Goal: Transaction & Acquisition: Subscribe to service/newsletter

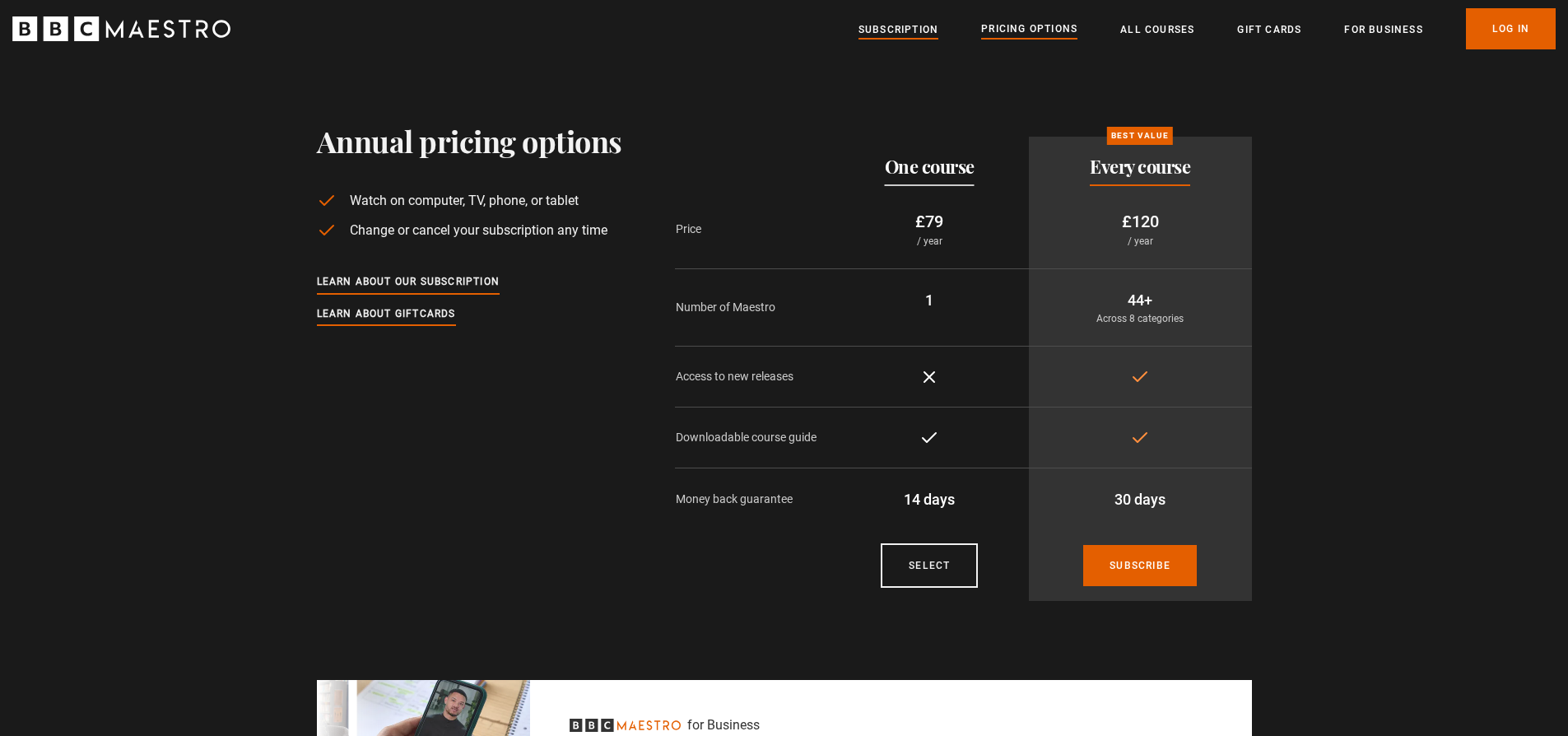
click at [891, 31] on link "Subscription" at bounding box center [899, 29] width 80 height 16
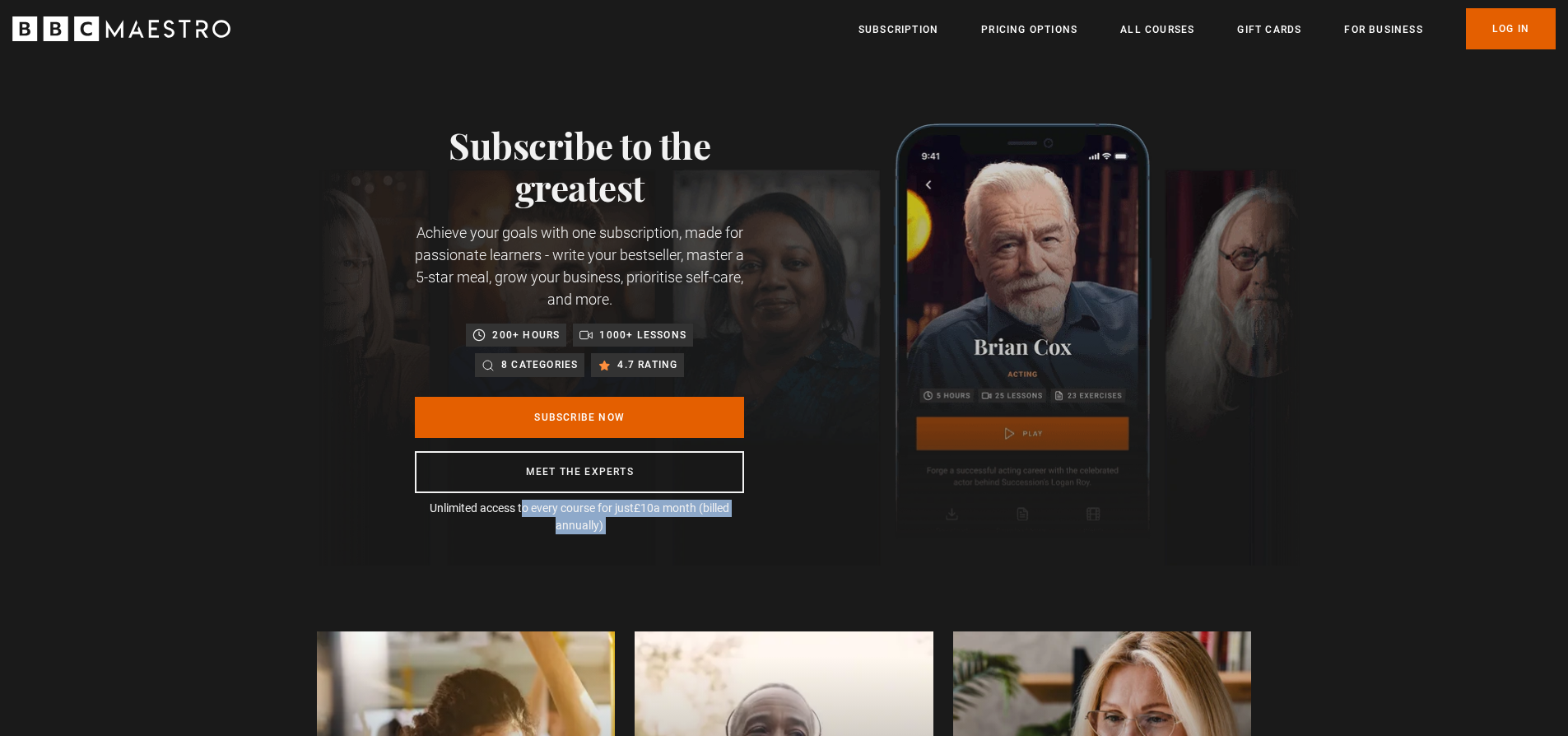
scroll to position [0, 216]
drag, startPoint x: 493, startPoint y: 509, endPoint x: 743, endPoint y: 503, distance: 250.1
click at [743, 503] on p "Unlimited access to every course for just £10 a month (billed annually)" at bounding box center [579, 517] width 329 height 35
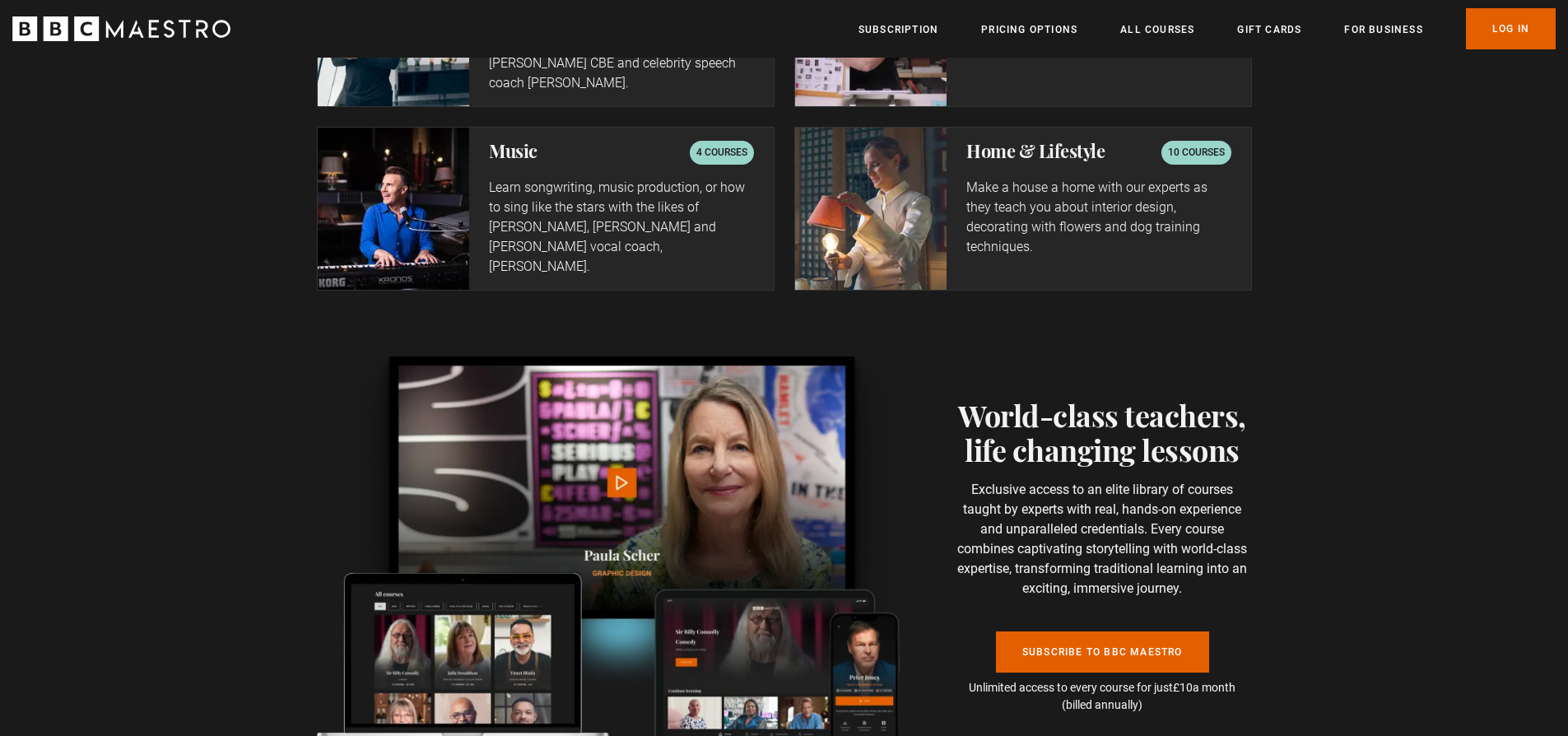
scroll to position [3342, 0]
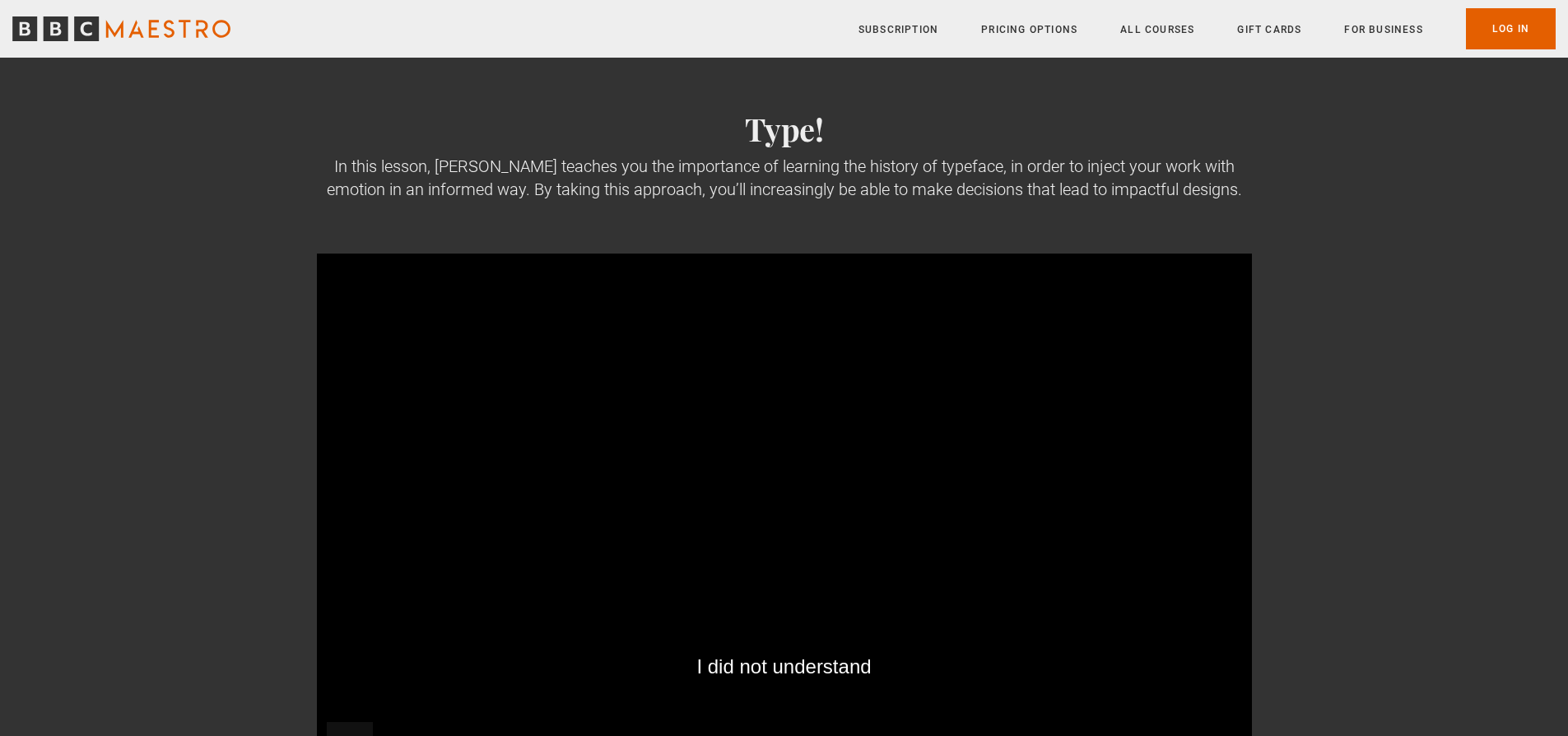
scroll to position [115, 0]
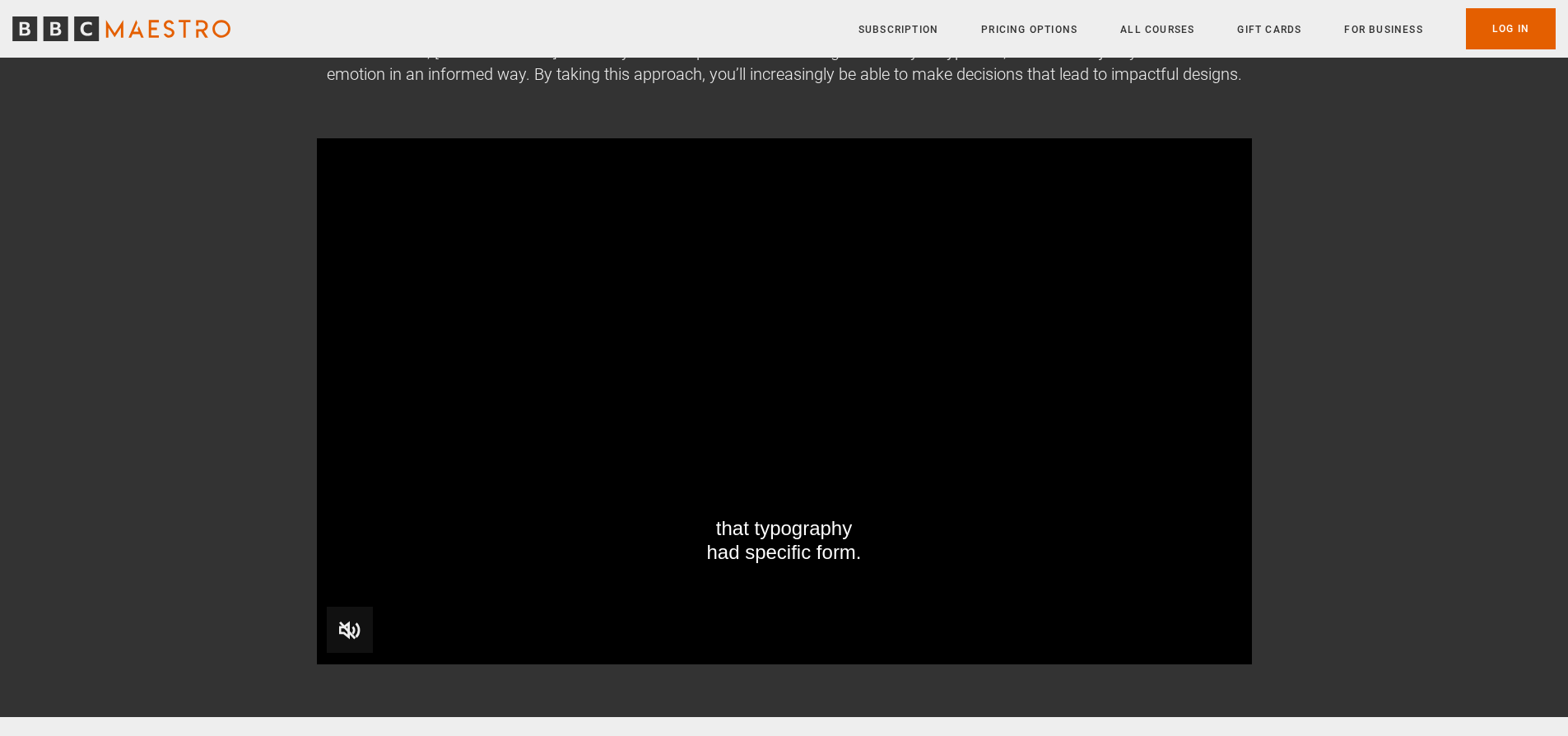
click at [491, 468] on video "Video Player" at bounding box center [784, 401] width 935 height 526
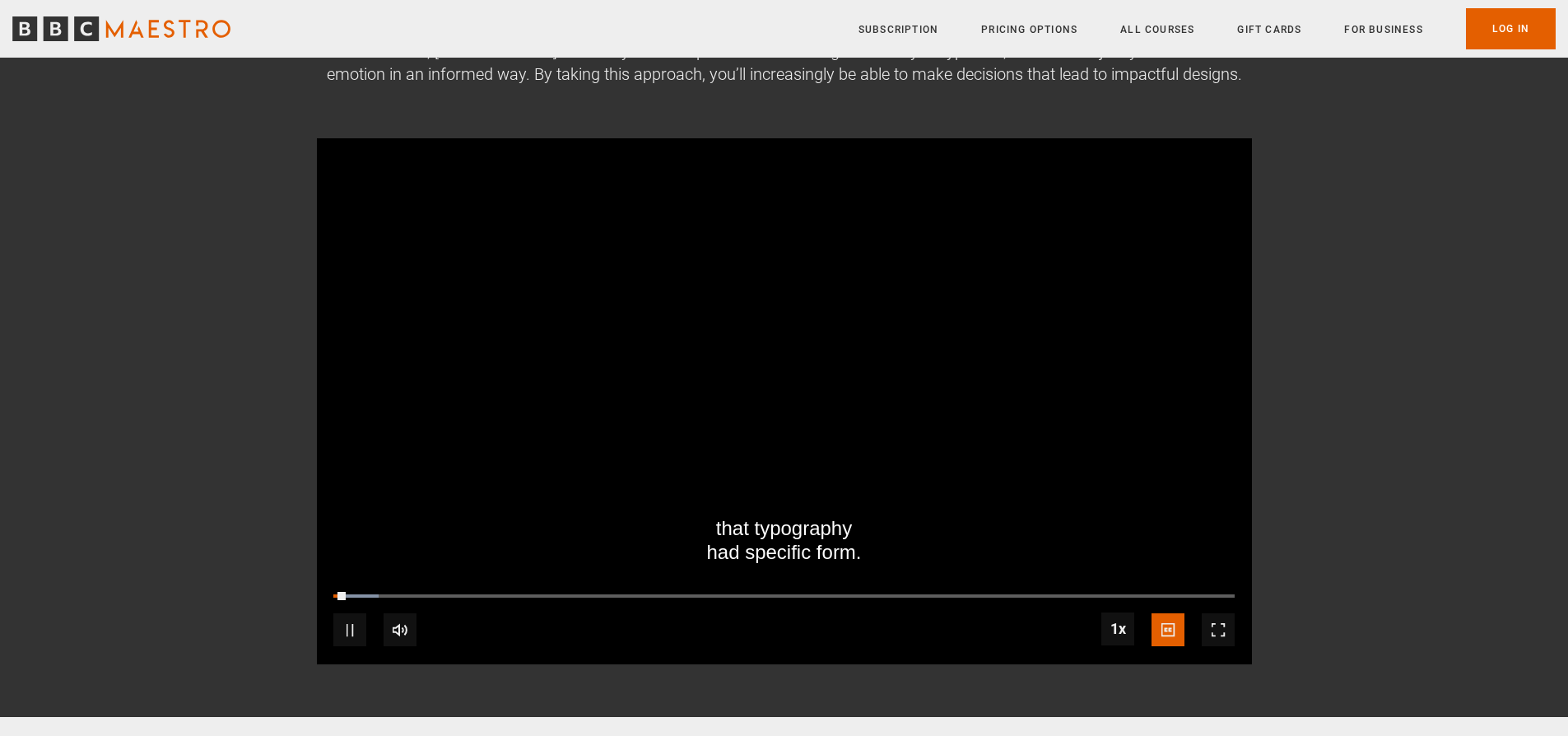
click at [355, 625] on span "Video Player" at bounding box center [349, 629] width 33 height 33
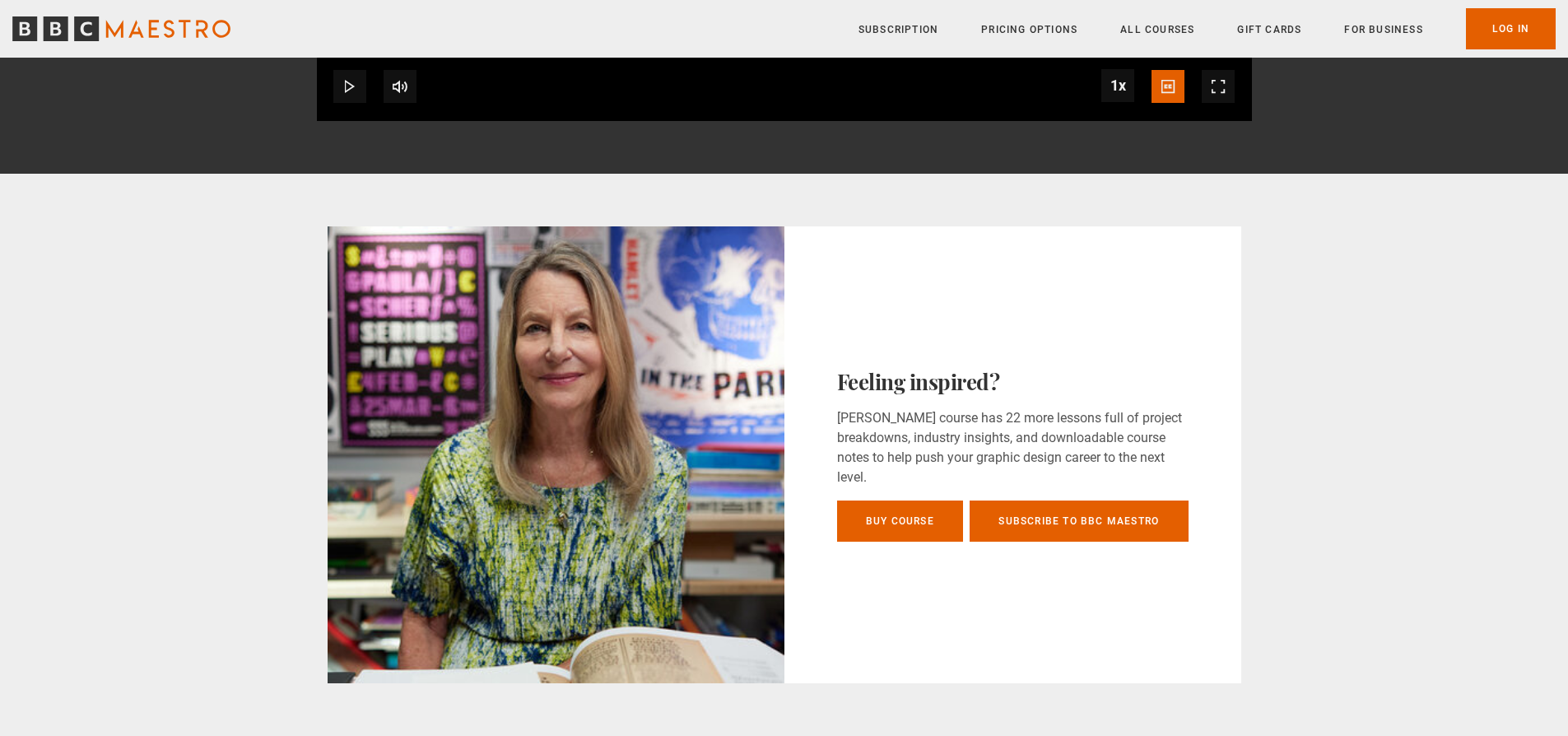
scroll to position [662, 0]
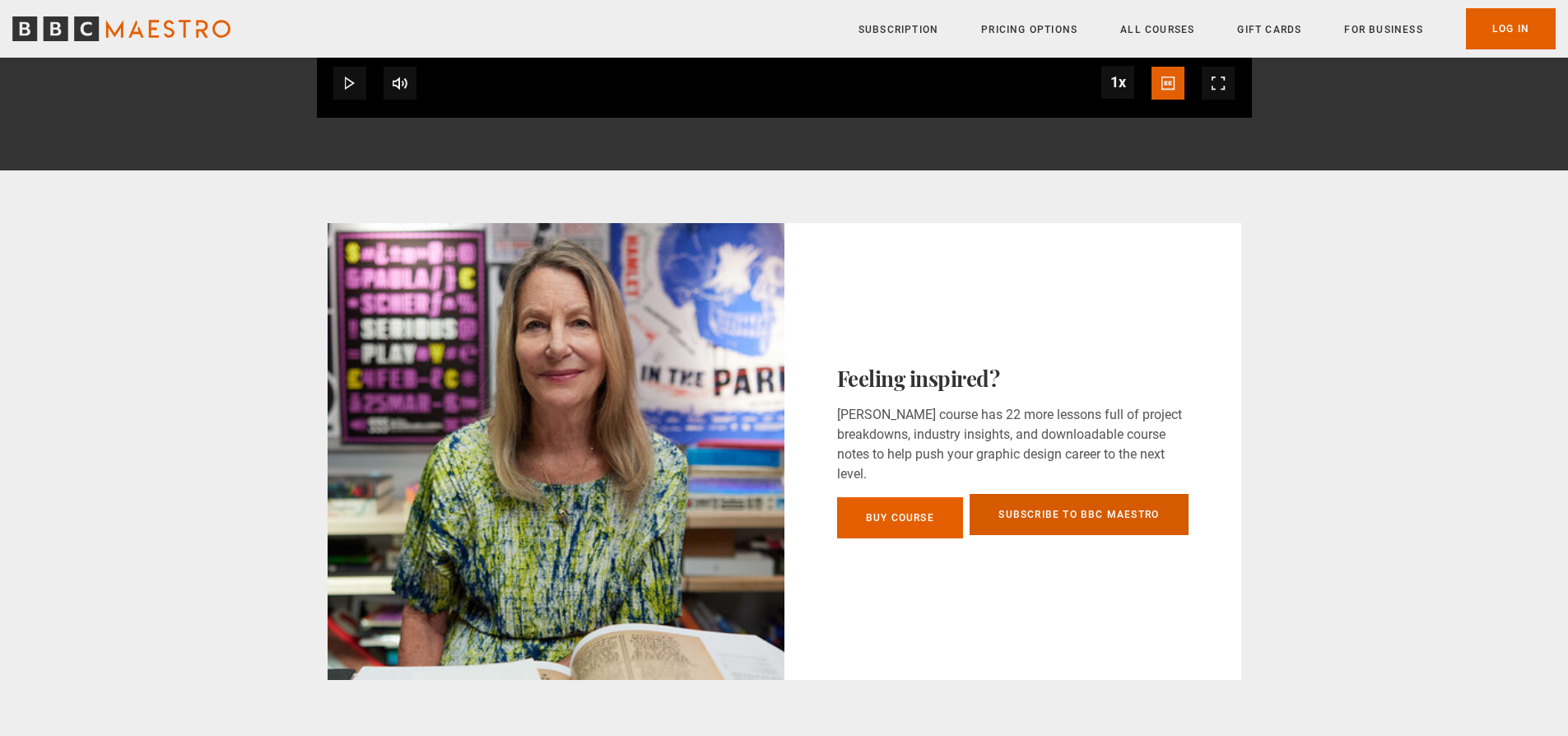
click at [1004, 511] on link "Subscribe to BBC Maestro" at bounding box center [1079, 514] width 218 height 41
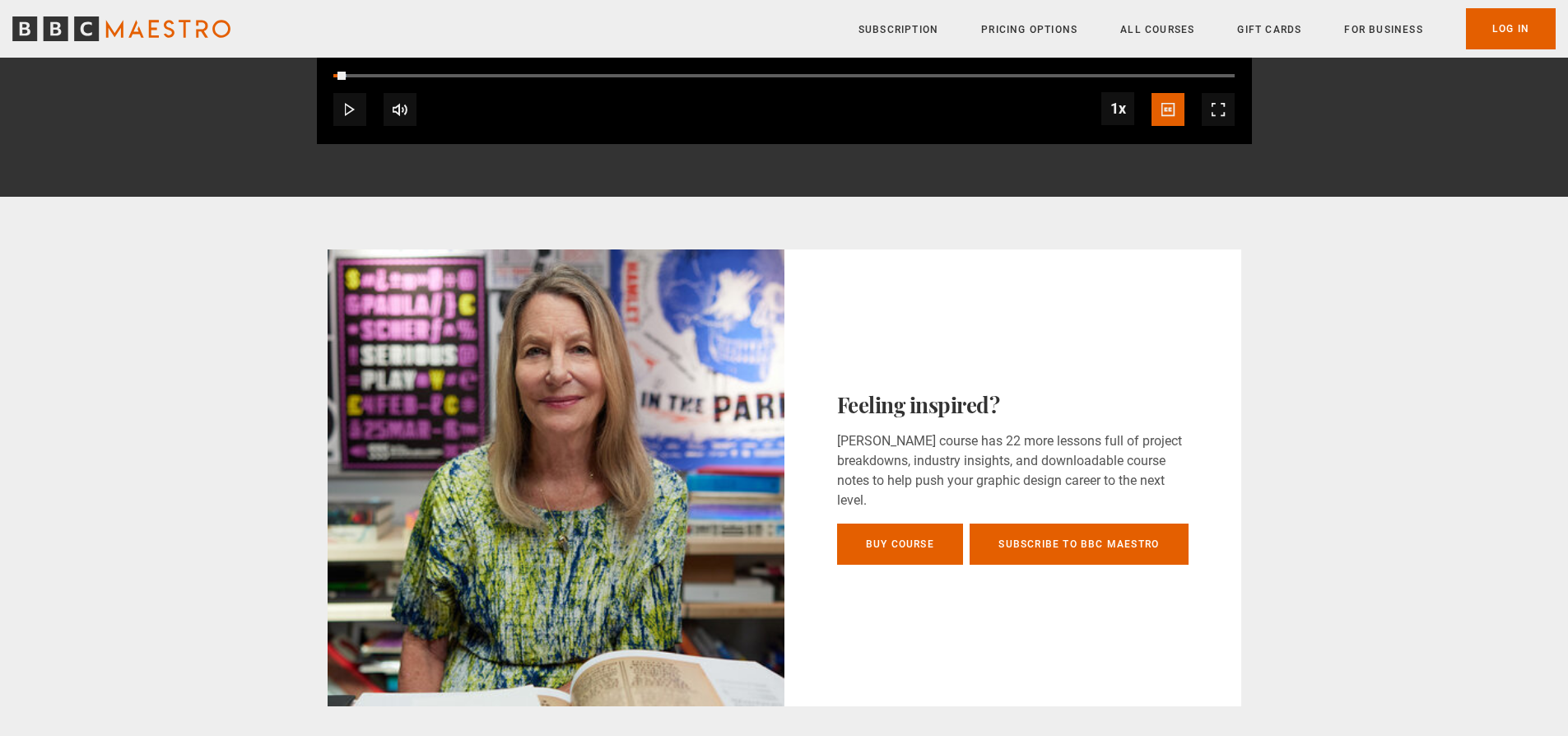
scroll to position [288, 0]
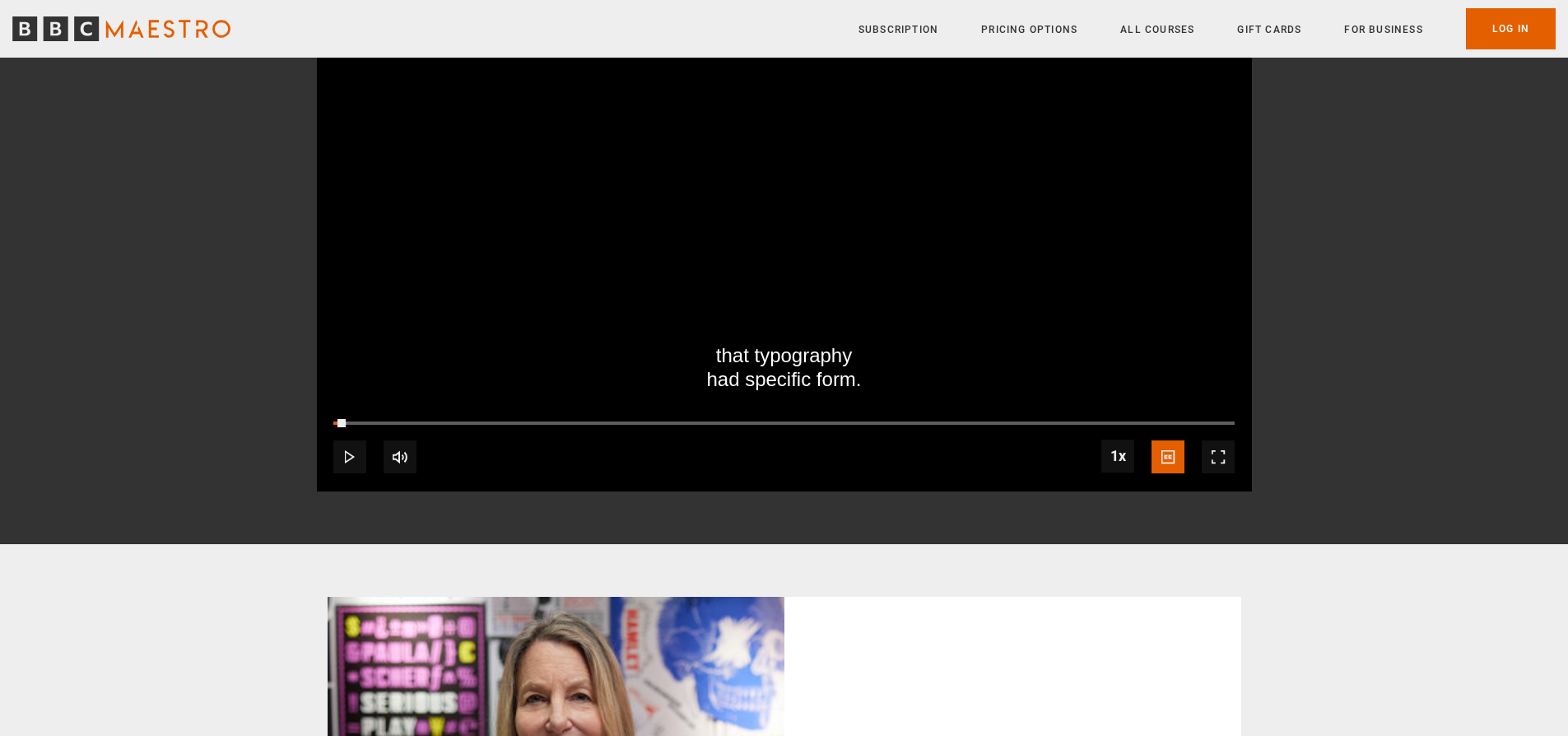
click at [355, 448] on span "Video Player" at bounding box center [349, 456] width 33 height 33
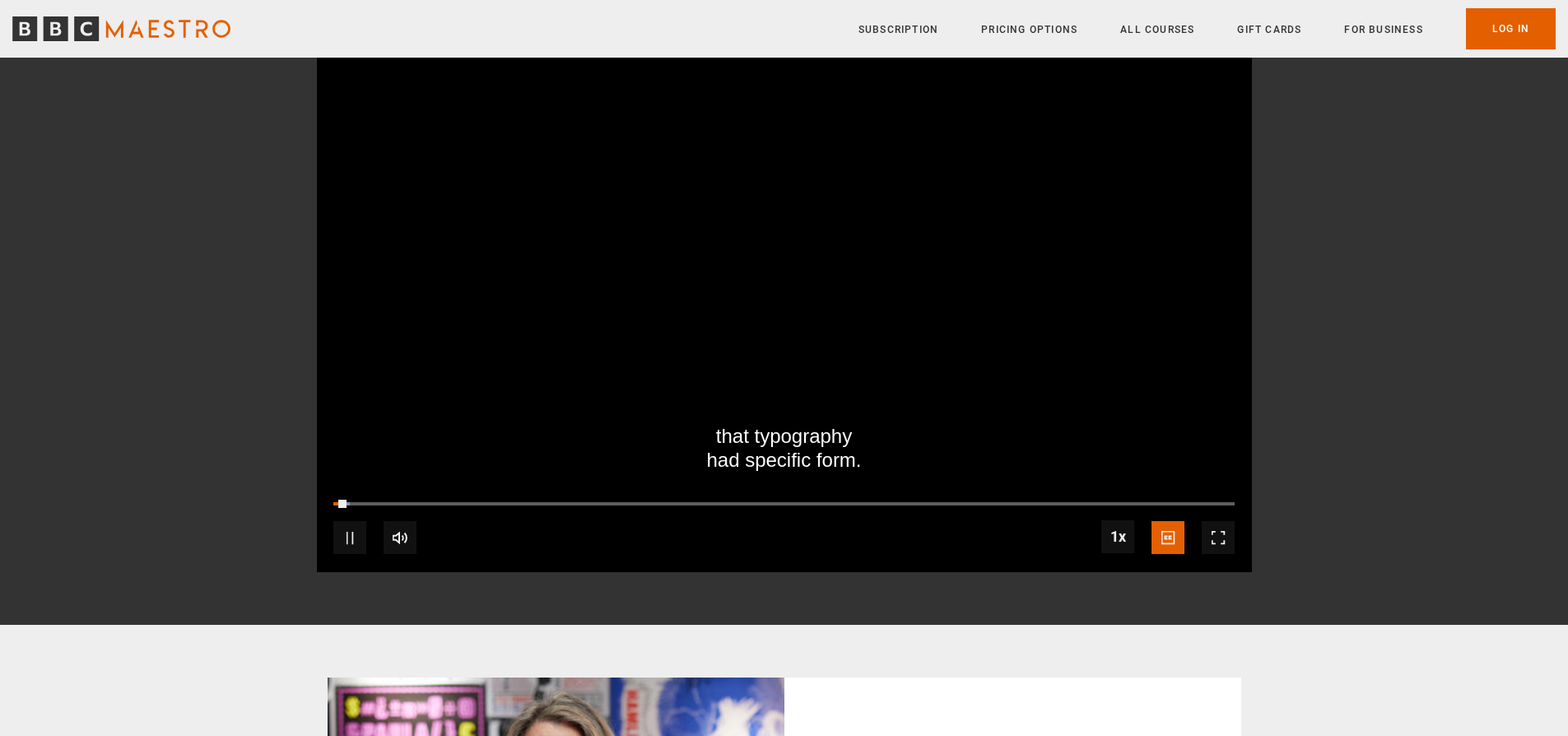
scroll to position [180, 0]
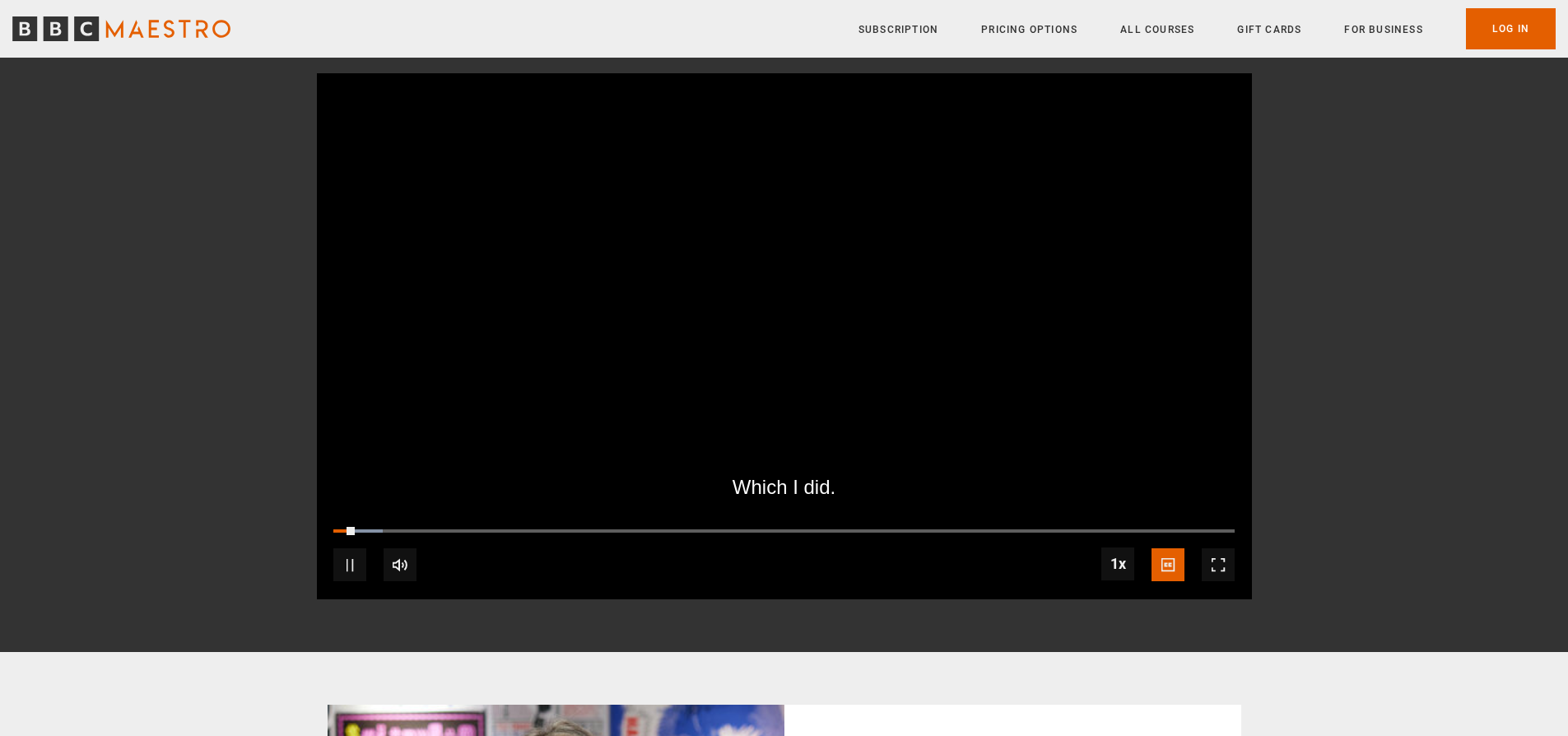
click at [364, 570] on span "Video Player" at bounding box center [349, 564] width 33 height 33
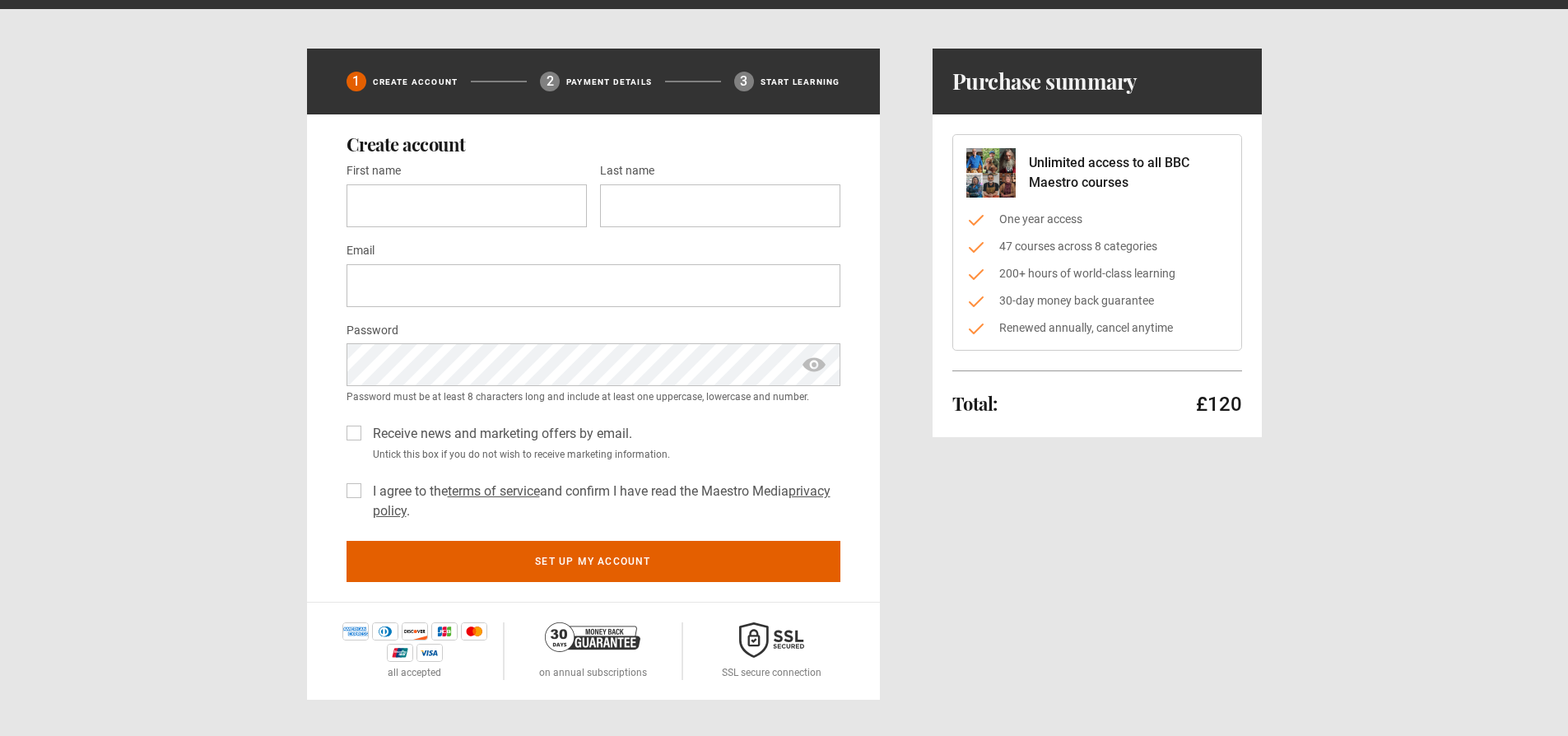
scroll to position [62, 0]
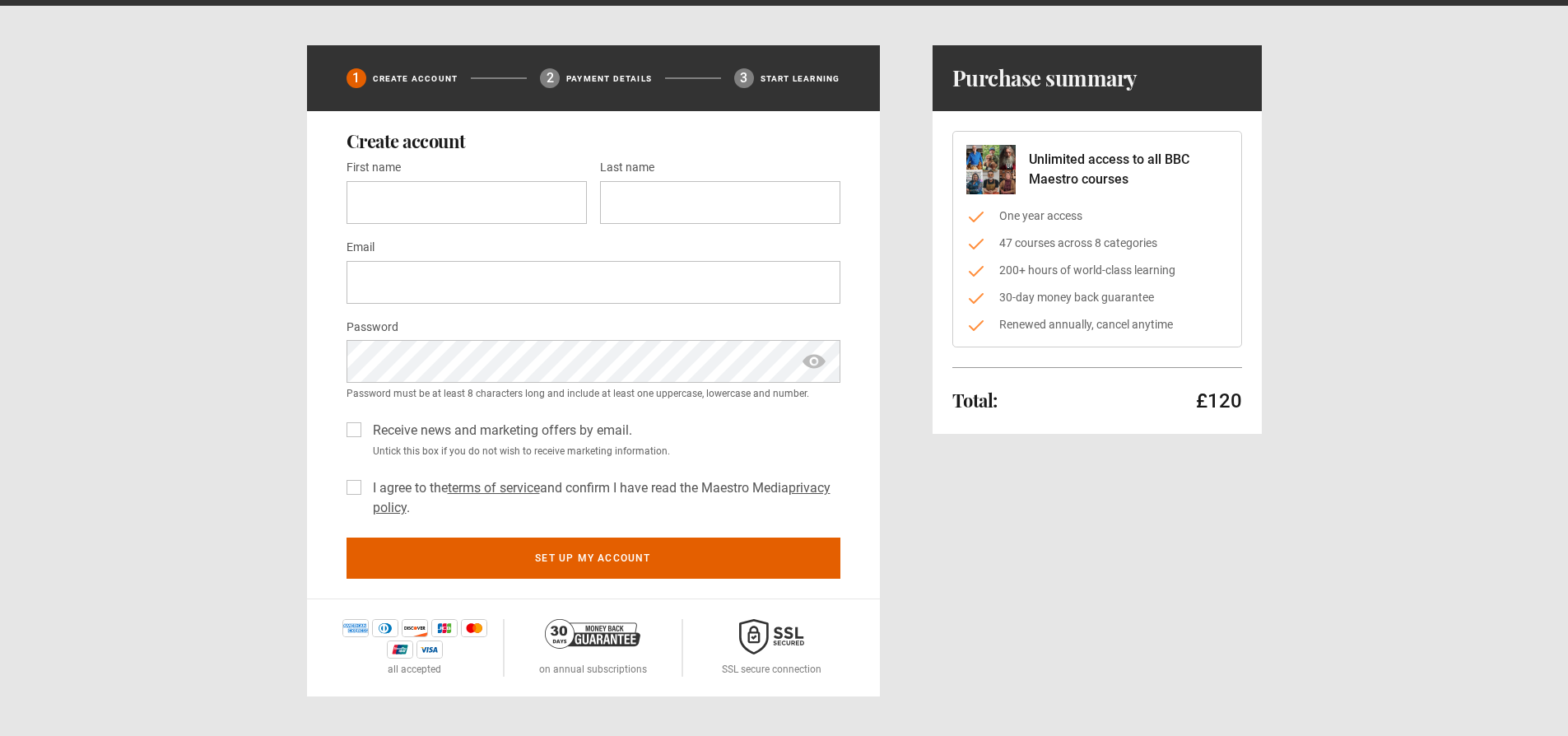
click at [409, 220] on div "First name * Last name *" at bounding box center [594, 197] width 494 height 80
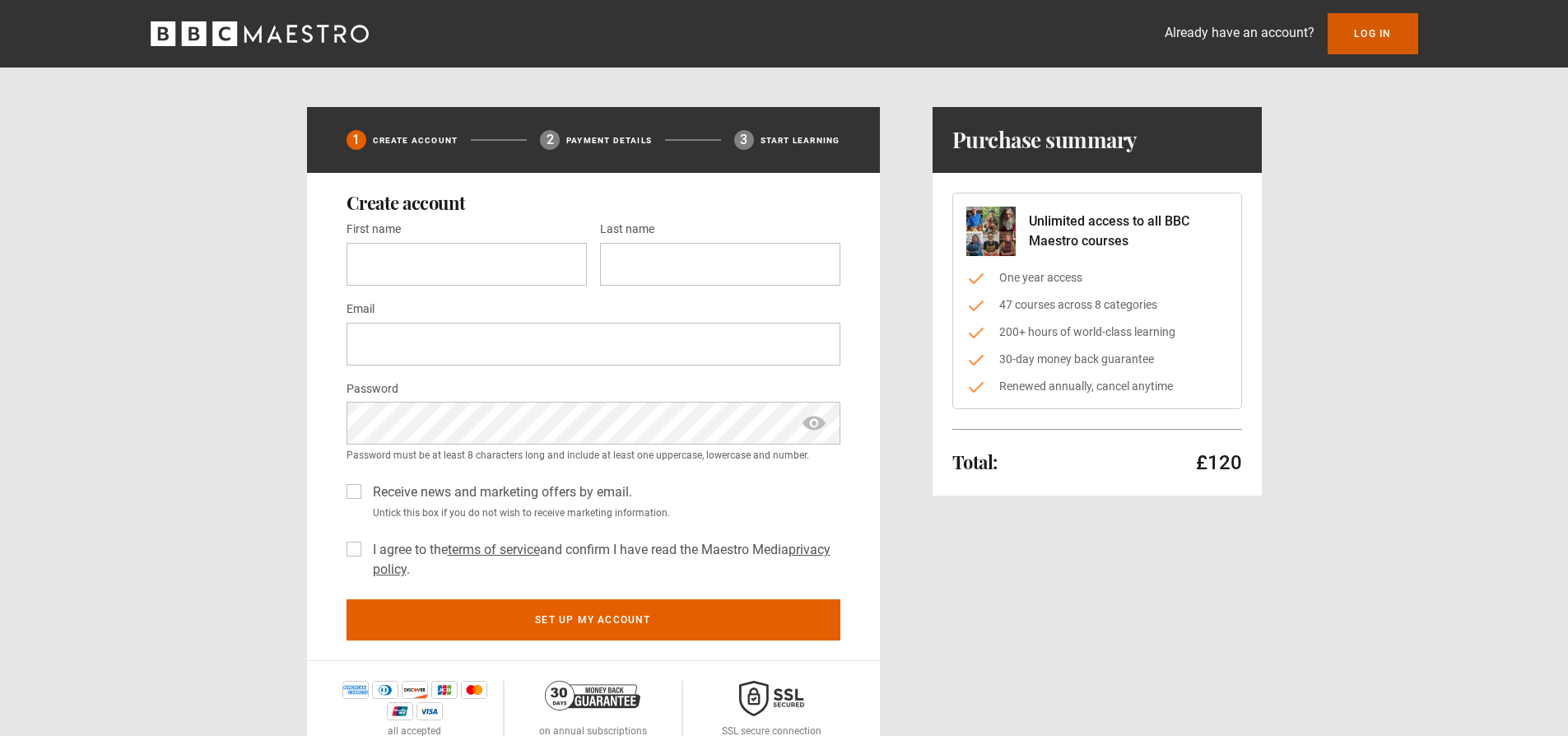
click at [1376, 40] on link "Log In" at bounding box center [1373, 34] width 90 height 41
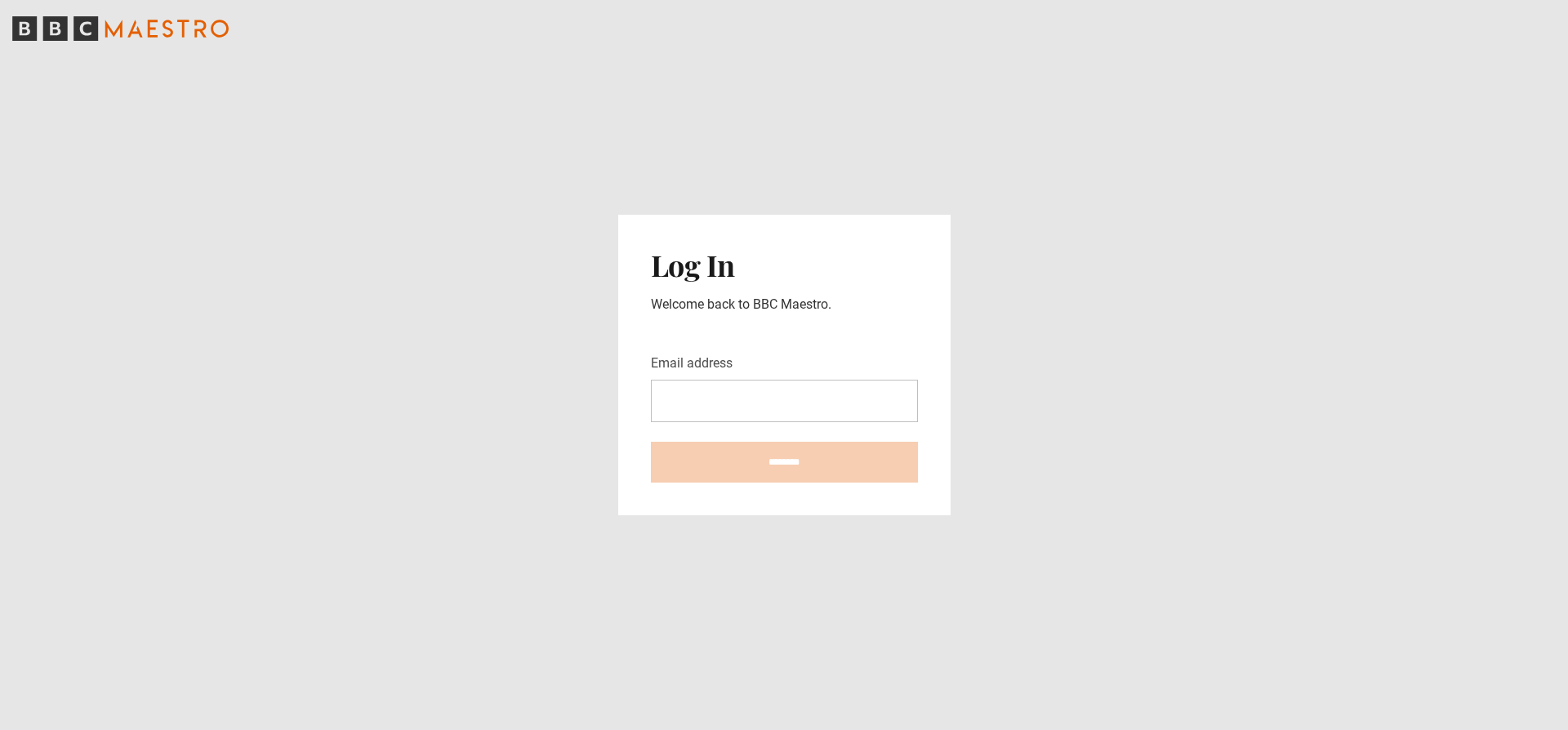
click at [683, 403] on input "Email address" at bounding box center [784, 400] width 267 height 43
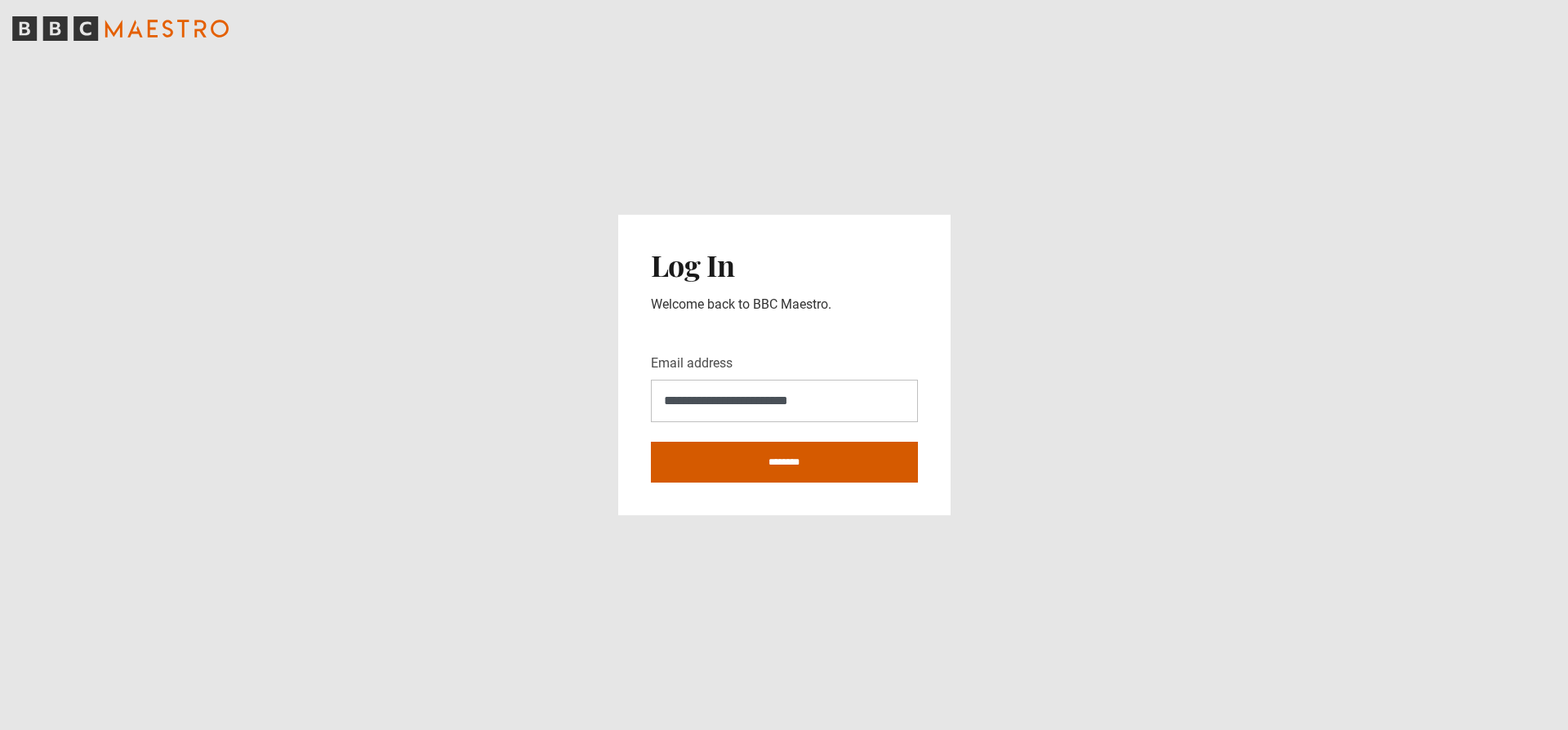
type input "**********"
click at [747, 456] on input "********" at bounding box center [784, 461] width 267 height 41
type input "**********"
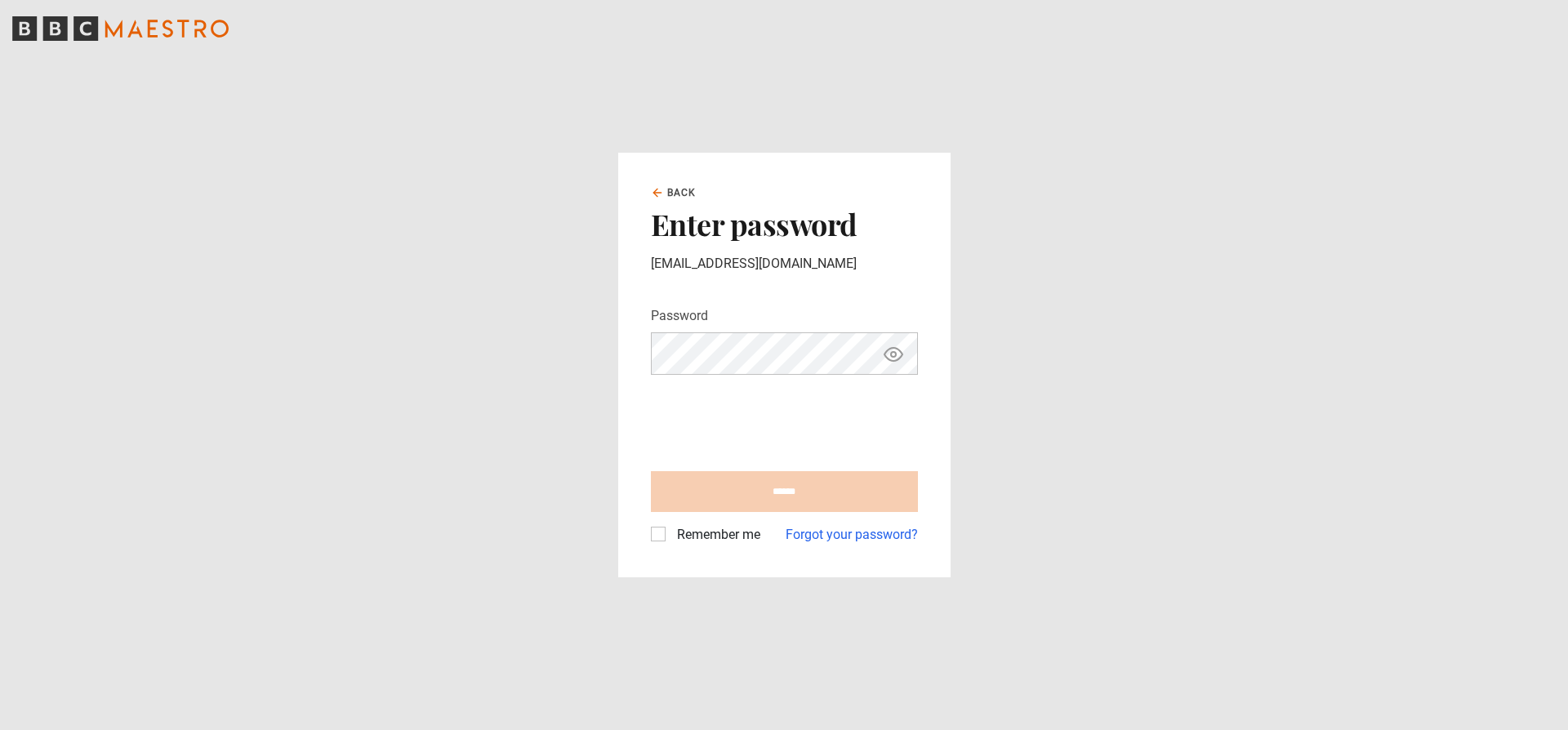
click at [1173, 346] on main "Back Enter password poppy_macleod@yahoo.co.uk Password Your password is hidden …" at bounding box center [784, 365] width 1568 height 730
click at [862, 537] on link "Forgot your password?" at bounding box center [852, 534] width 133 height 19
